Goal: Check status: Check status

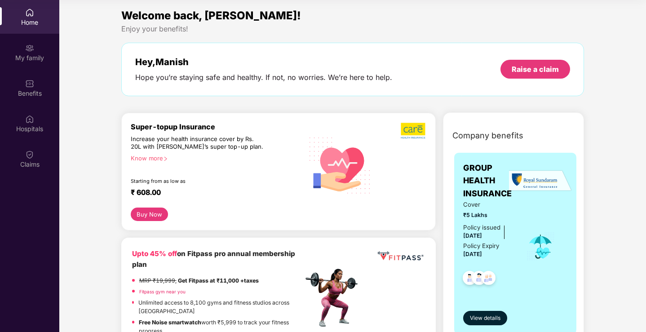
scroll to position [1843, 0]
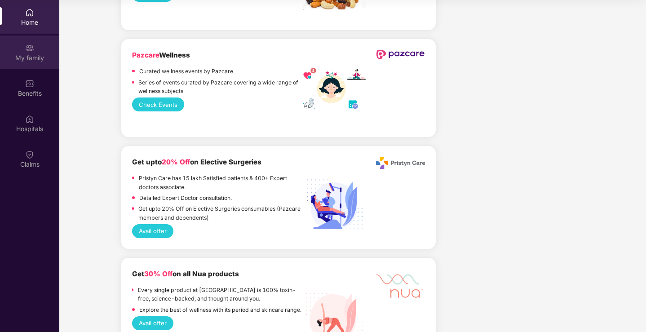
click at [32, 57] on div "My family" at bounding box center [29, 57] width 59 height 9
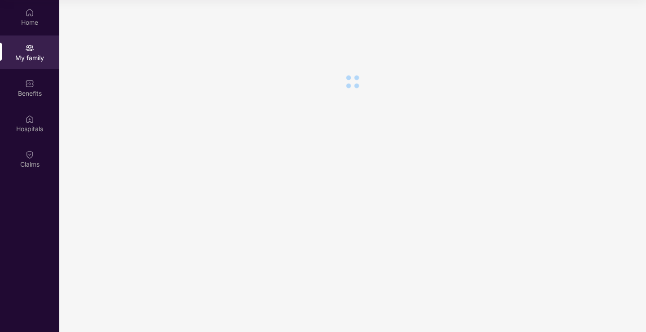
scroll to position [0, 0]
click at [30, 101] on div "Benefits" at bounding box center [29, 88] width 59 height 34
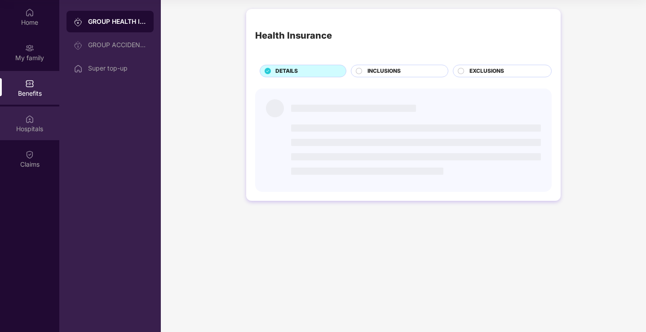
click at [34, 126] on div "Hospitals" at bounding box center [29, 128] width 59 height 9
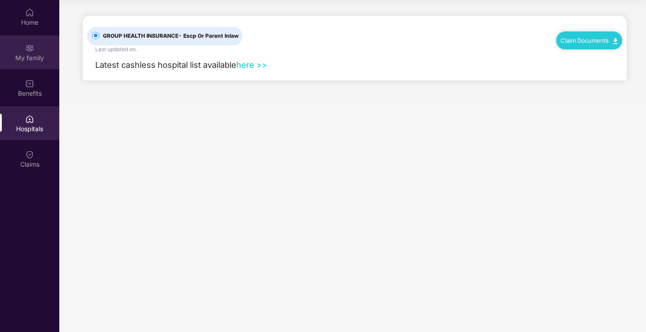
click at [31, 67] on div "My family" at bounding box center [29, 52] width 59 height 34
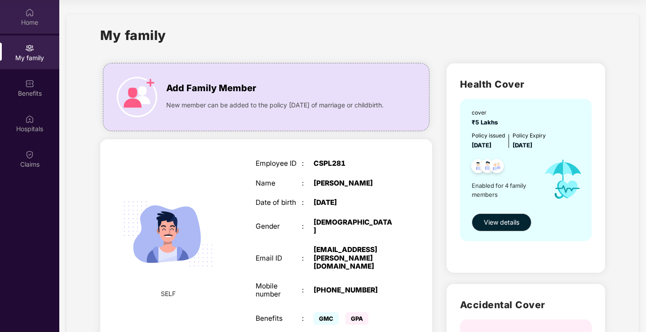
click at [31, 13] on img at bounding box center [29, 12] width 9 height 9
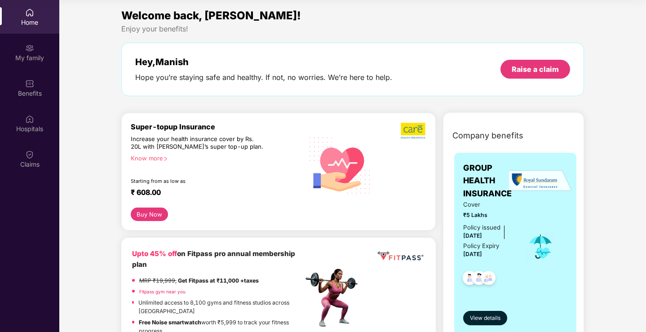
click at [232, 34] on div "Welcome back, [PERSON_NAME]! Enjoy your benefits! Hey, Manish Hope you’re stayi…" at bounding box center [353, 56] width 470 height 98
click at [38, 158] on div "Claims" at bounding box center [29, 159] width 59 height 34
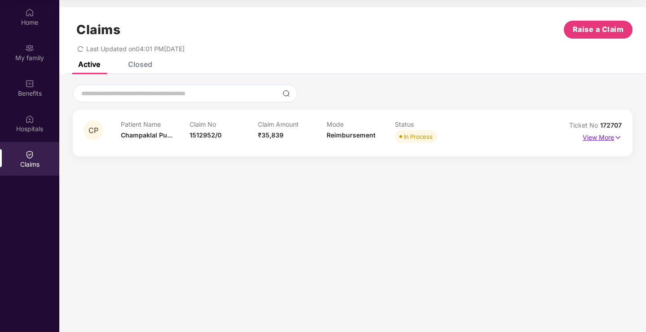
click at [613, 136] on p "View More" at bounding box center [601, 136] width 39 height 12
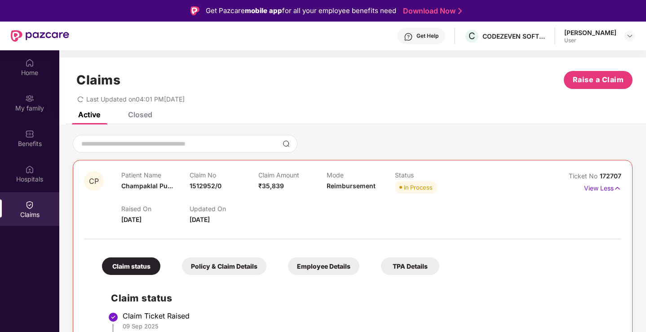
click at [429, 37] on div "Get Help" at bounding box center [427, 35] width 22 height 7
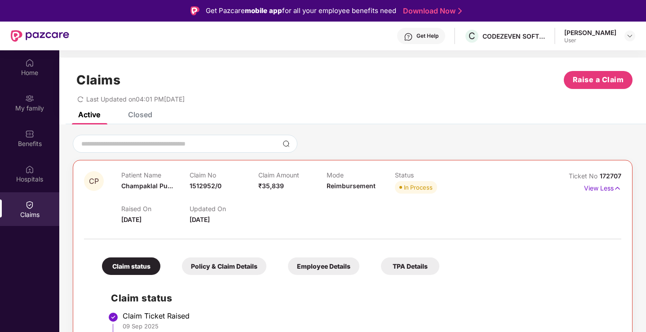
click at [396, 198] on div "Raised On [DATE] Updated On [DATE]" at bounding box center [326, 210] width 410 height 29
click at [246, 141] on input at bounding box center [179, 143] width 198 height 9
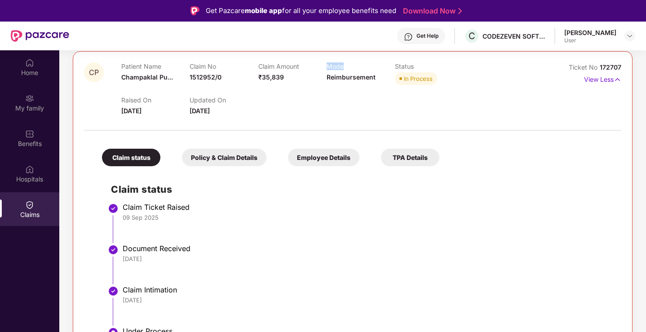
scroll to position [118, 0]
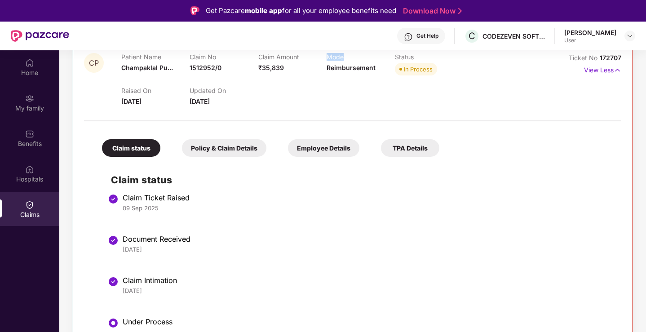
click at [330, 182] on h2 "Claim status" at bounding box center [361, 179] width 501 height 15
click at [235, 111] on div at bounding box center [352, 116] width 537 height 19
click at [290, 109] on div at bounding box center [352, 116] width 537 height 19
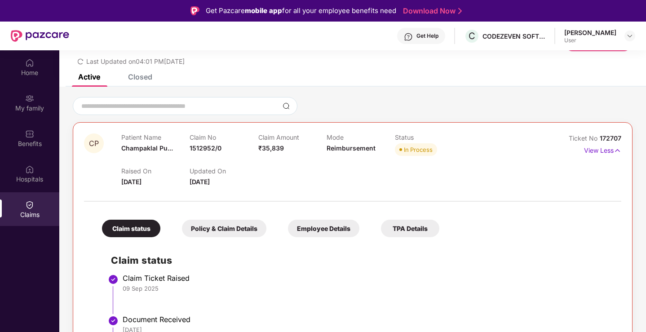
scroll to position [0, 0]
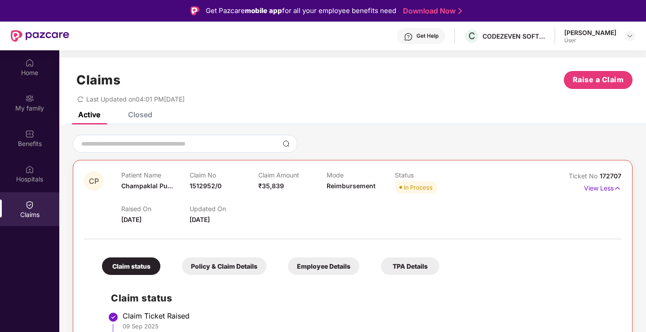
click at [397, 107] on div "Claims Raise a Claim Last Updated on 04:01 PM[DATE]" at bounding box center [352, 84] width 586 height 54
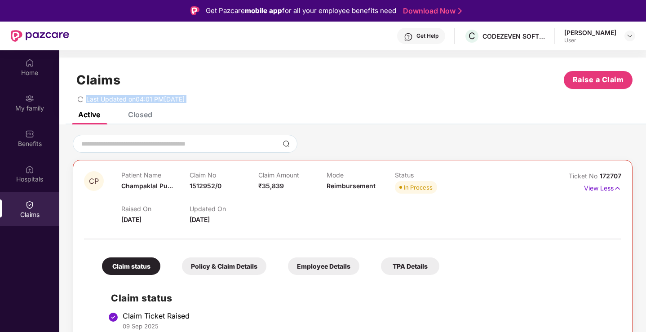
click at [397, 107] on div "Claims Raise a Claim Last Updated on 04:01 PM[DATE]" at bounding box center [352, 84] width 586 height 54
click at [59, 79] on div "Claims Raise a Claim Last Updated on 04:01 PM[DATE]" at bounding box center [352, 84] width 586 height 54
click at [93, 86] on h1 "Claims" at bounding box center [98, 79] width 44 height 15
click at [310, 75] on div "Claims Raise a Claim" at bounding box center [352, 80] width 559 height 18
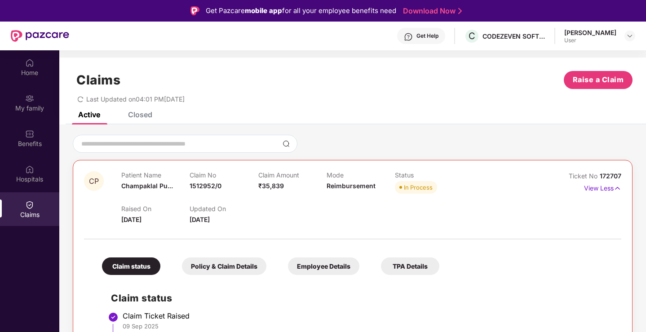
click at [336, 206] on div "Raised On [DATE] Updated On [DATE]" at bounding box center [326, 210] width 410 height 29
click at [343, 186] on span "Reimbursement" at bounding box center [350, 186] width 49 height 8
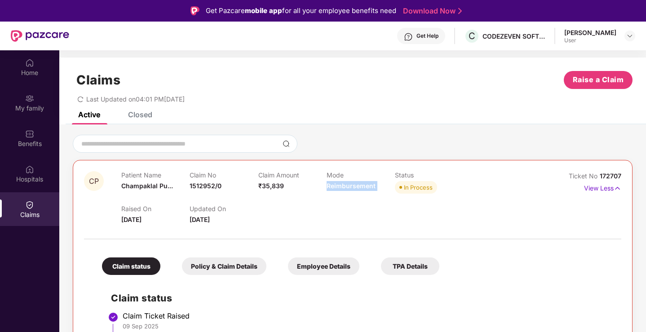
click at [252, 185] on div "Claim No 1512952/0" at bounding box center [223, 183] width 68 height 25
click at [189, 185] on span "1512952/0" at bounding box center [205, 186] width 32 height 8
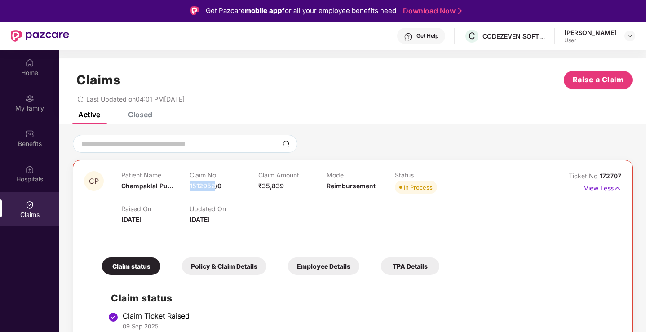
click at [131, 185] on span "Champaklal Pu..." at bounding box center [147, 186] width 52 height 8
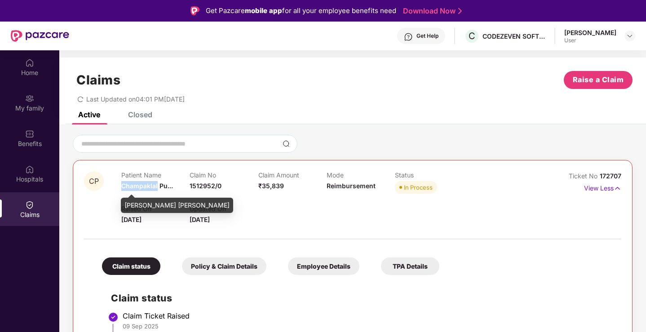
click at [131, 185] on span "Champaklal Pu..." at bounding box center [147, 186] width 52 height 8
click at [176, 216] on div "Raised On [DATE]" at bounding box center [155, 215] width 68 height 20
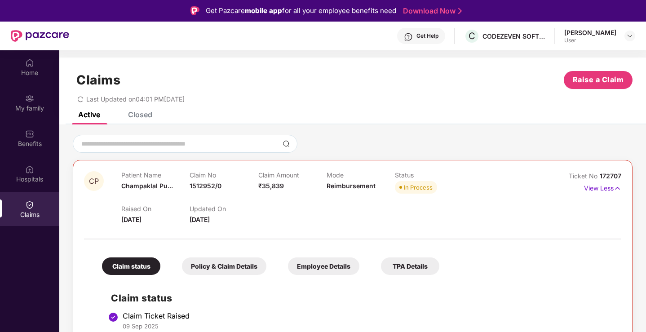
click at [224, 225] on div at bounding box center [352, 234] width 537 height 19
